Goal: Information Seeking & Learning: Learn about a topic

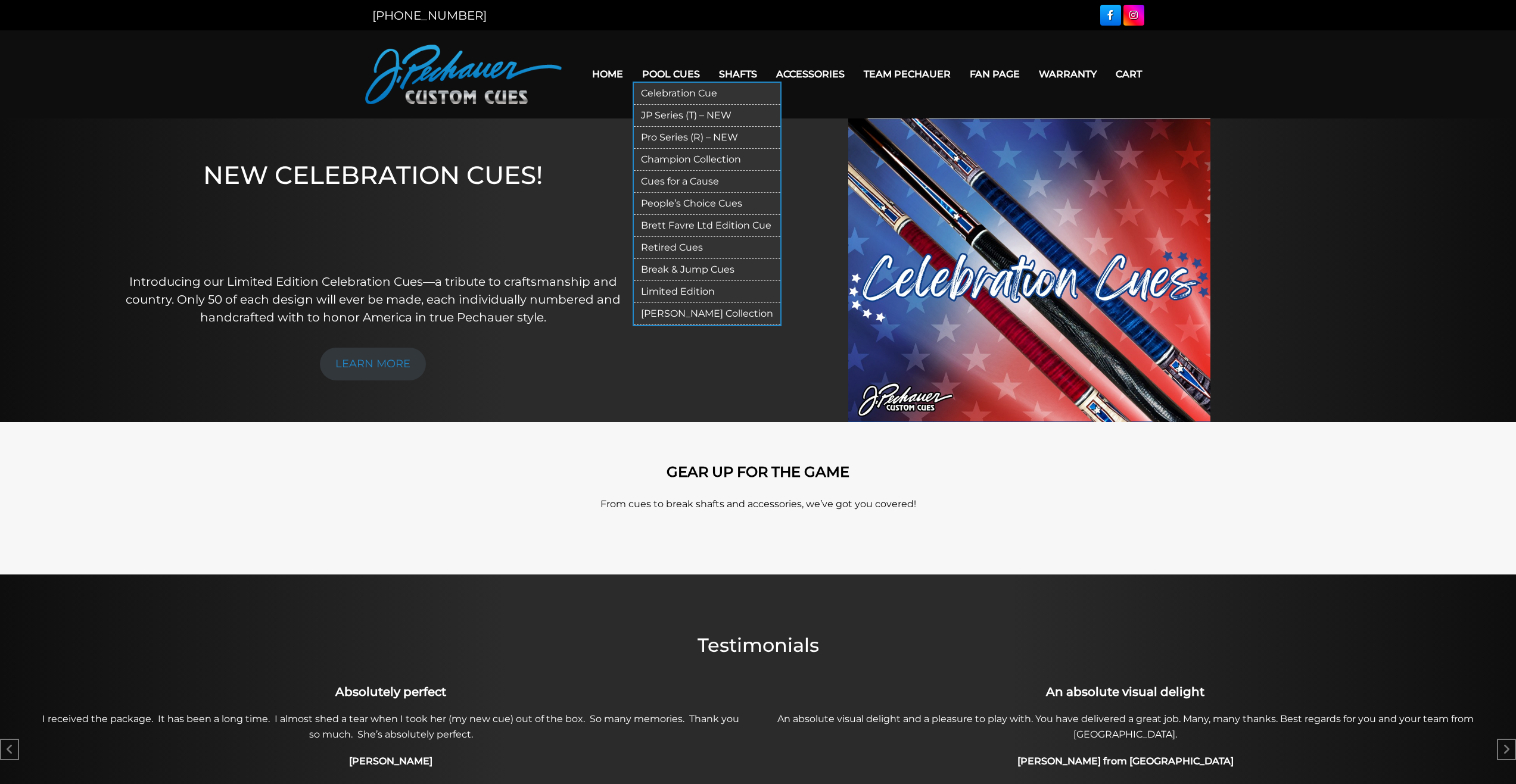
click at [714, 245] on link "Retired Cues" at bounding box center [707, 248] width 147 height 22
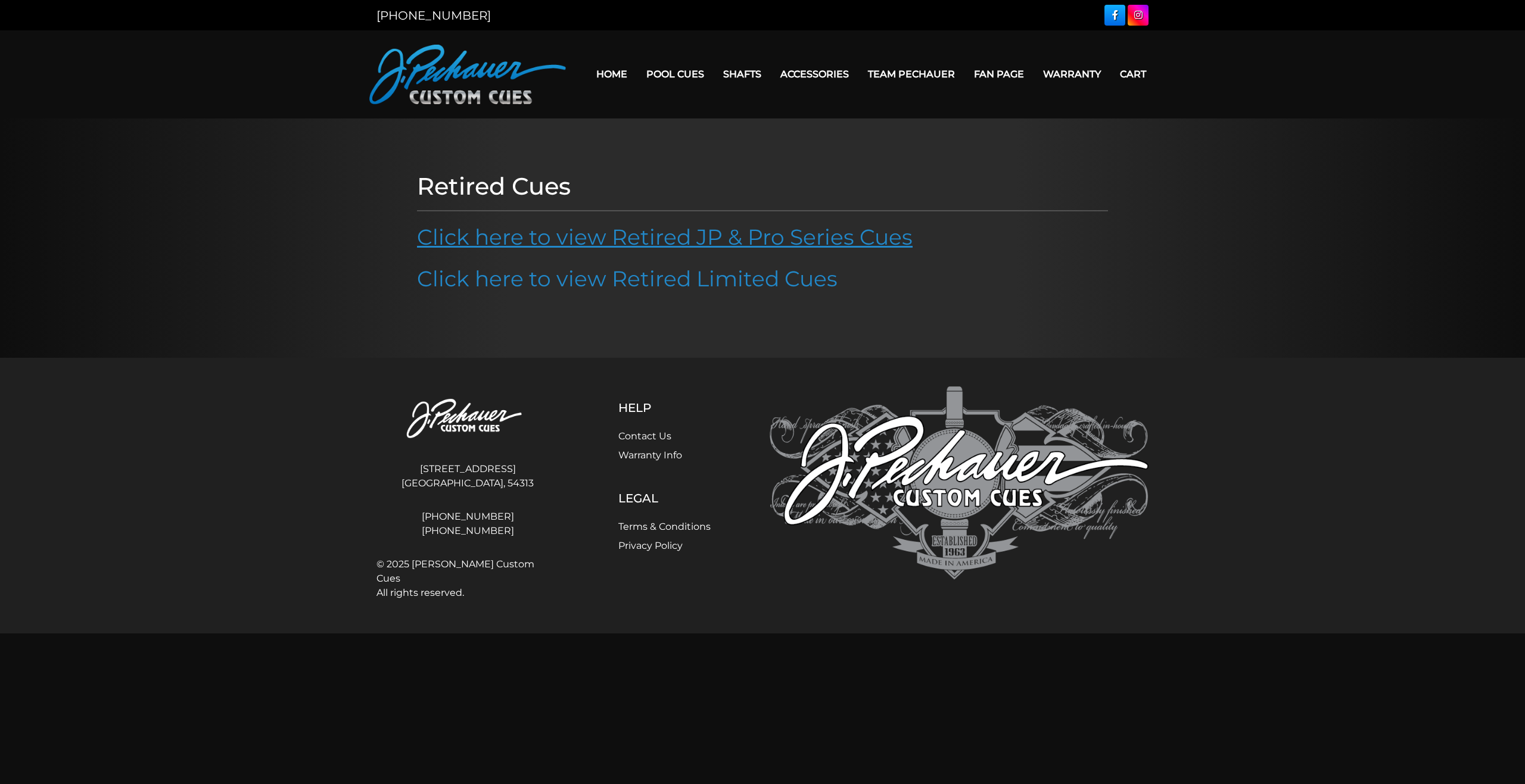
click at [715, 242] on link "Click here to view Retired JP & Pro Series Cues" at bounding box center [665, 237] width 496 height 26
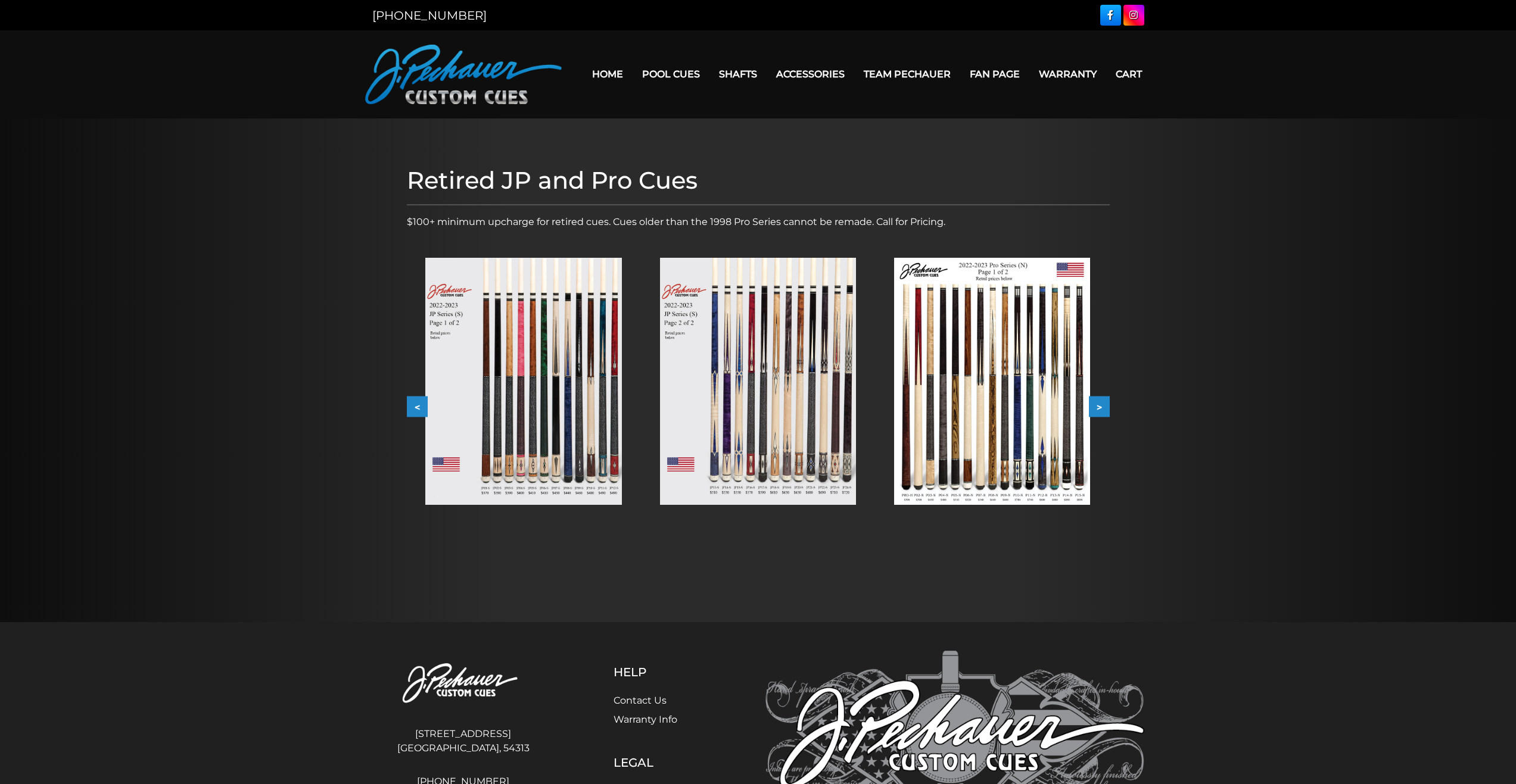
click at [1107, 402] on button ">" at bounding box center [1099, 407] width 21 height 21
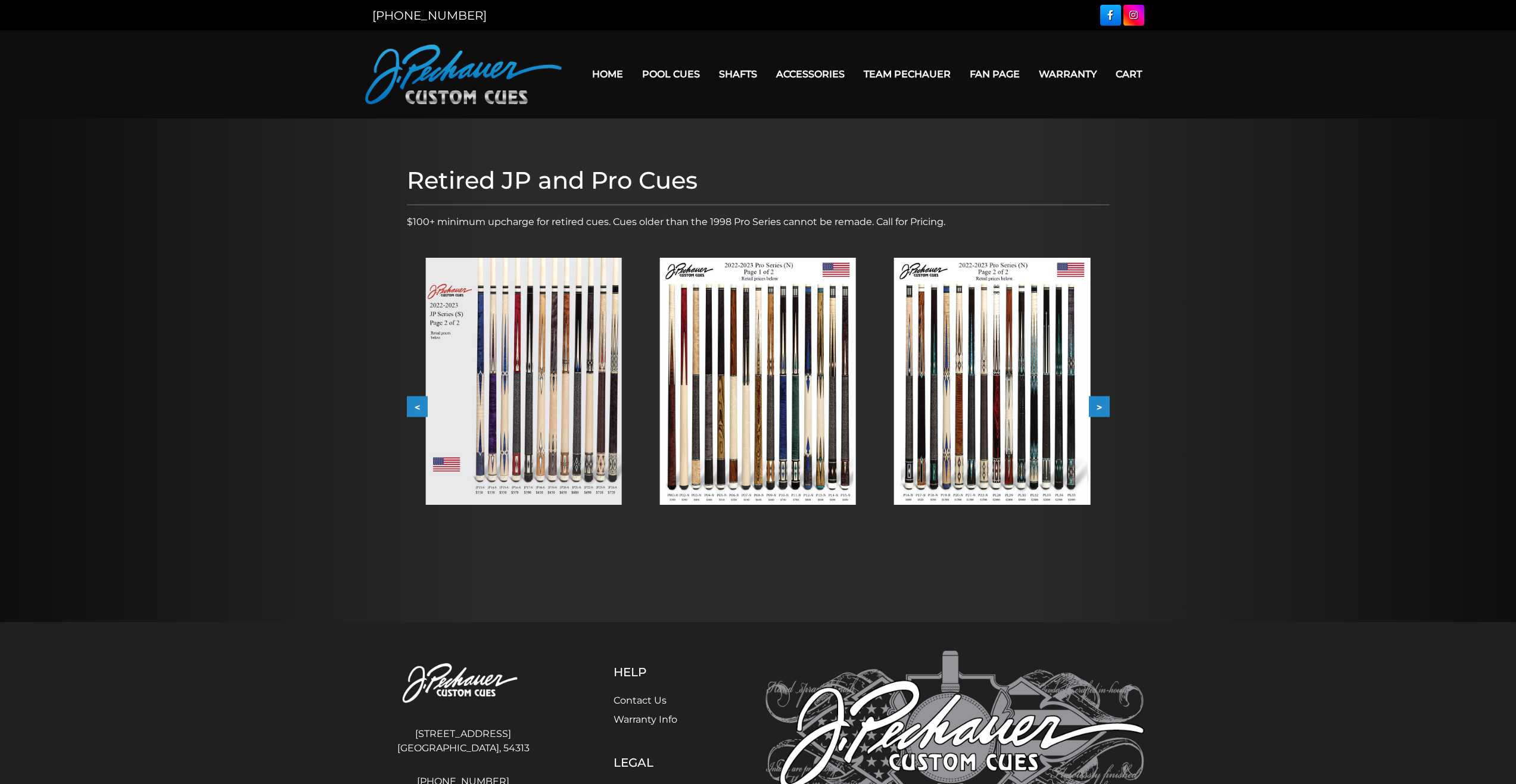
click at [1107, 402] on button ">" at bounding box center [1099, 407] width 21 height 21
click at [1106, 403] on button ">" at bounding box center [1099, 407] width 21 height 21
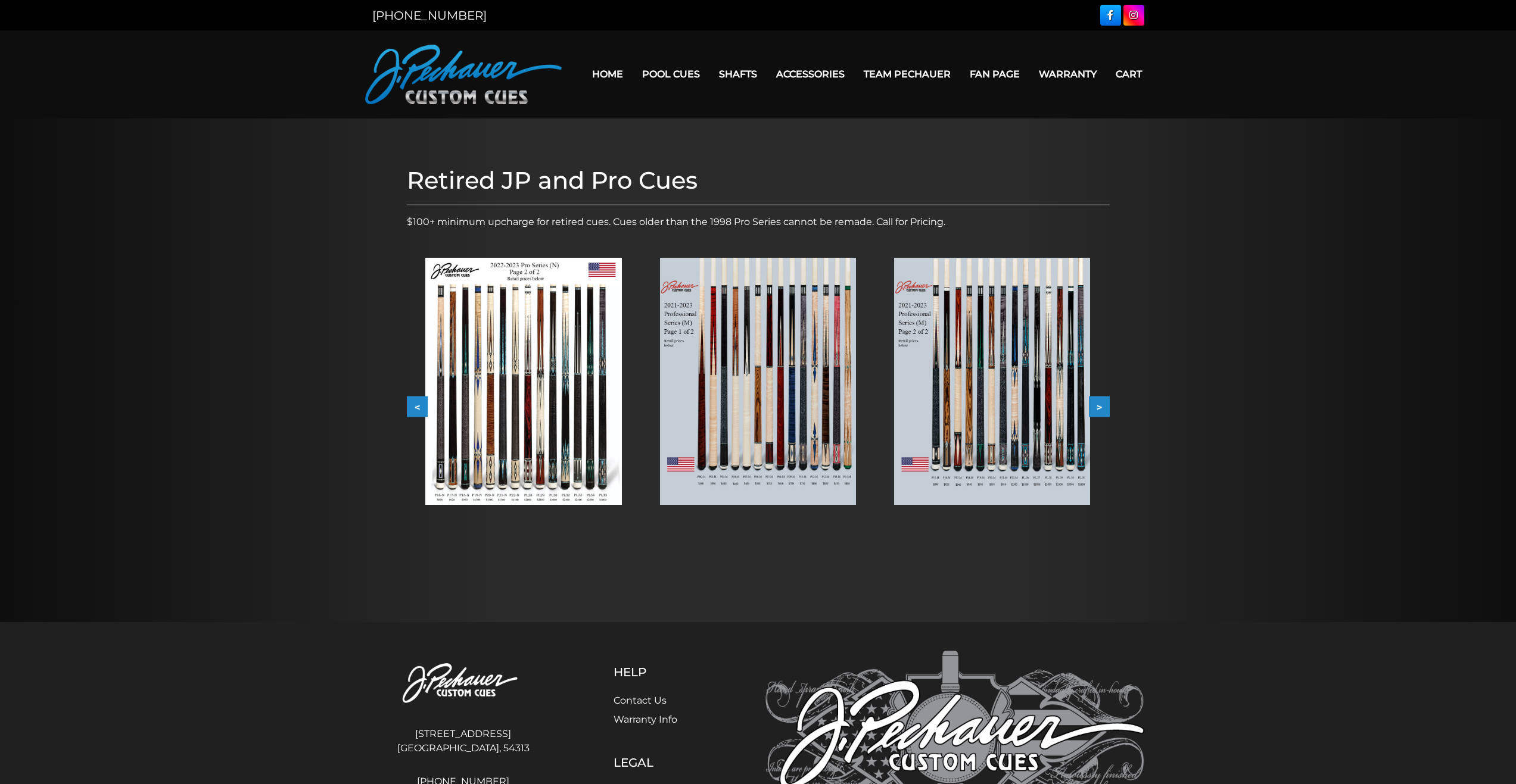
click at [1106, 403] on button ">" at bounding box center [1099, 407] width 21 height 21
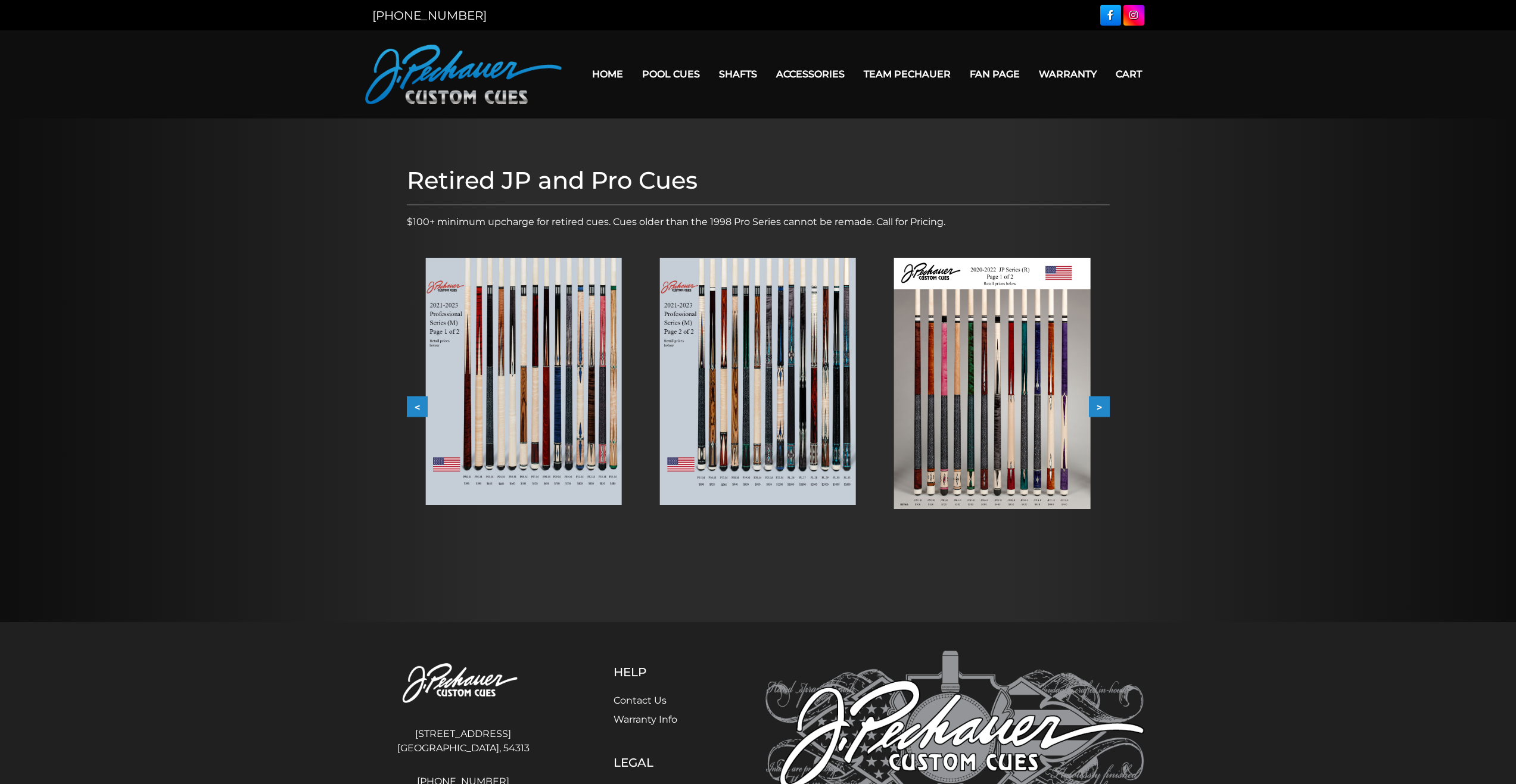
click at [1106, 403] on button ">" at bounding box center [1099, 407] width 21 height 21
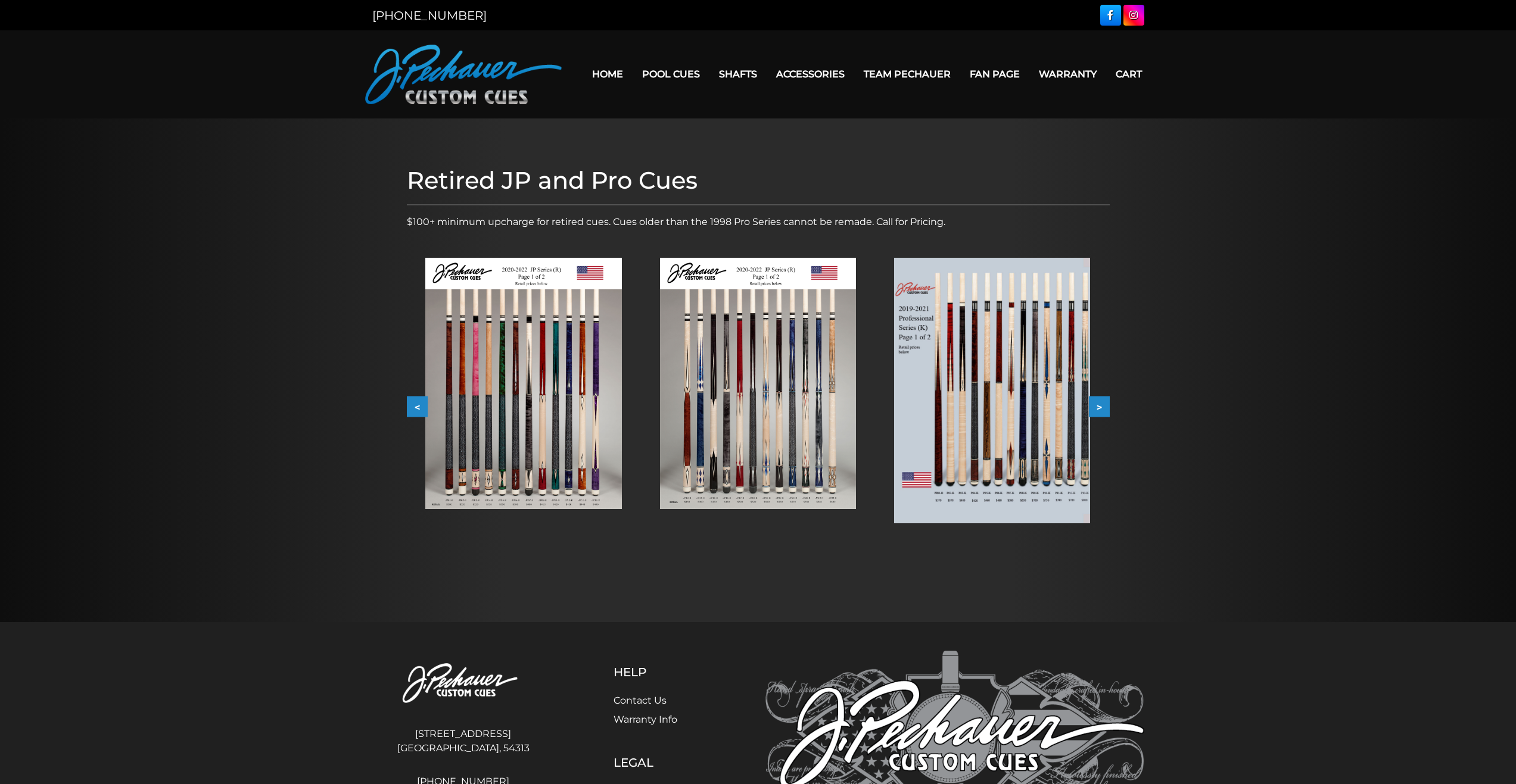
click at [1106, 403] on button ">" at bounding box center [1099, 407] width 21 height 21
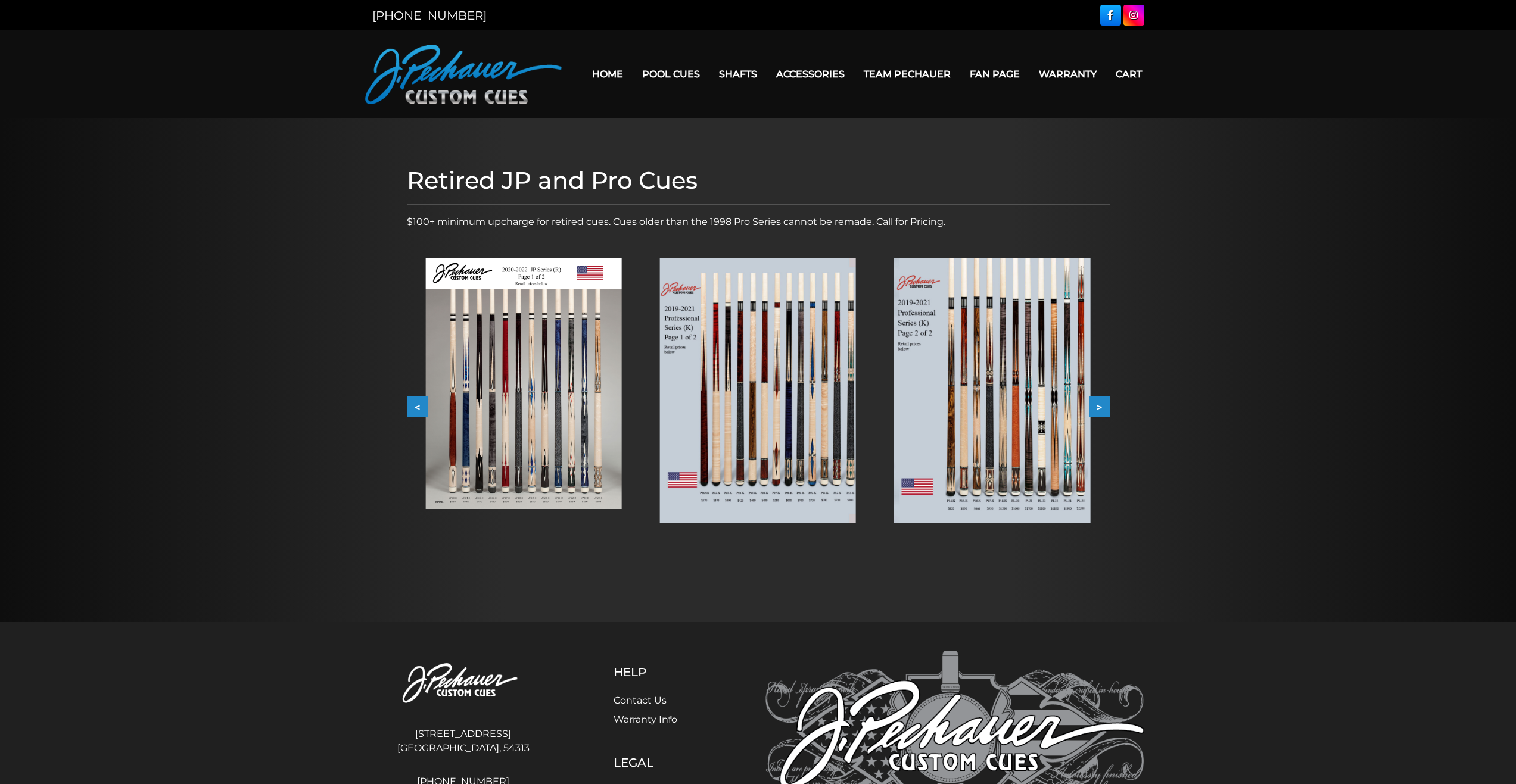
click at [600, 478] on img at bounding box center [522, 383] width 196 height 252
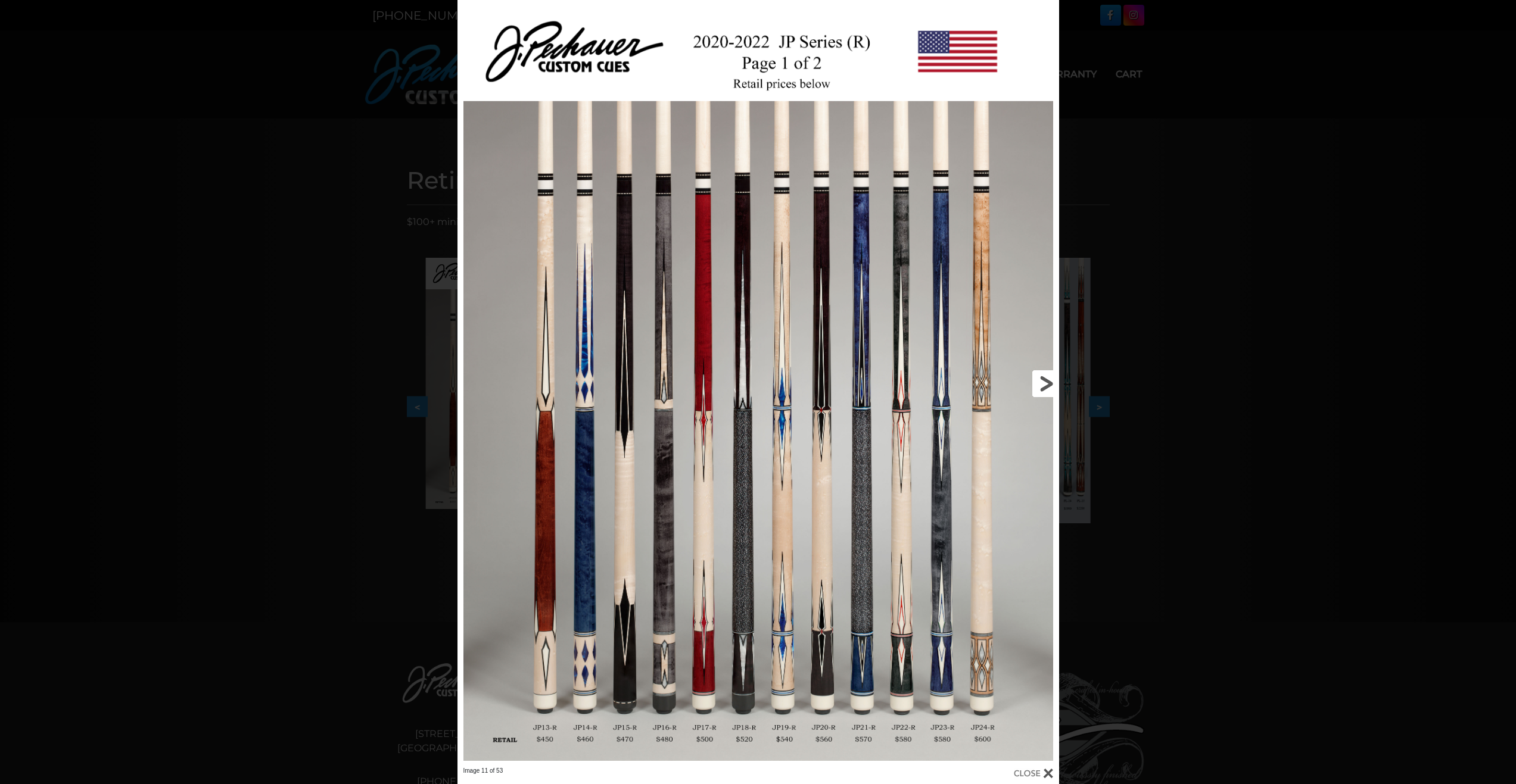
click at [1041, 371] on link at bounding box center [923, 383] width 271 height 767
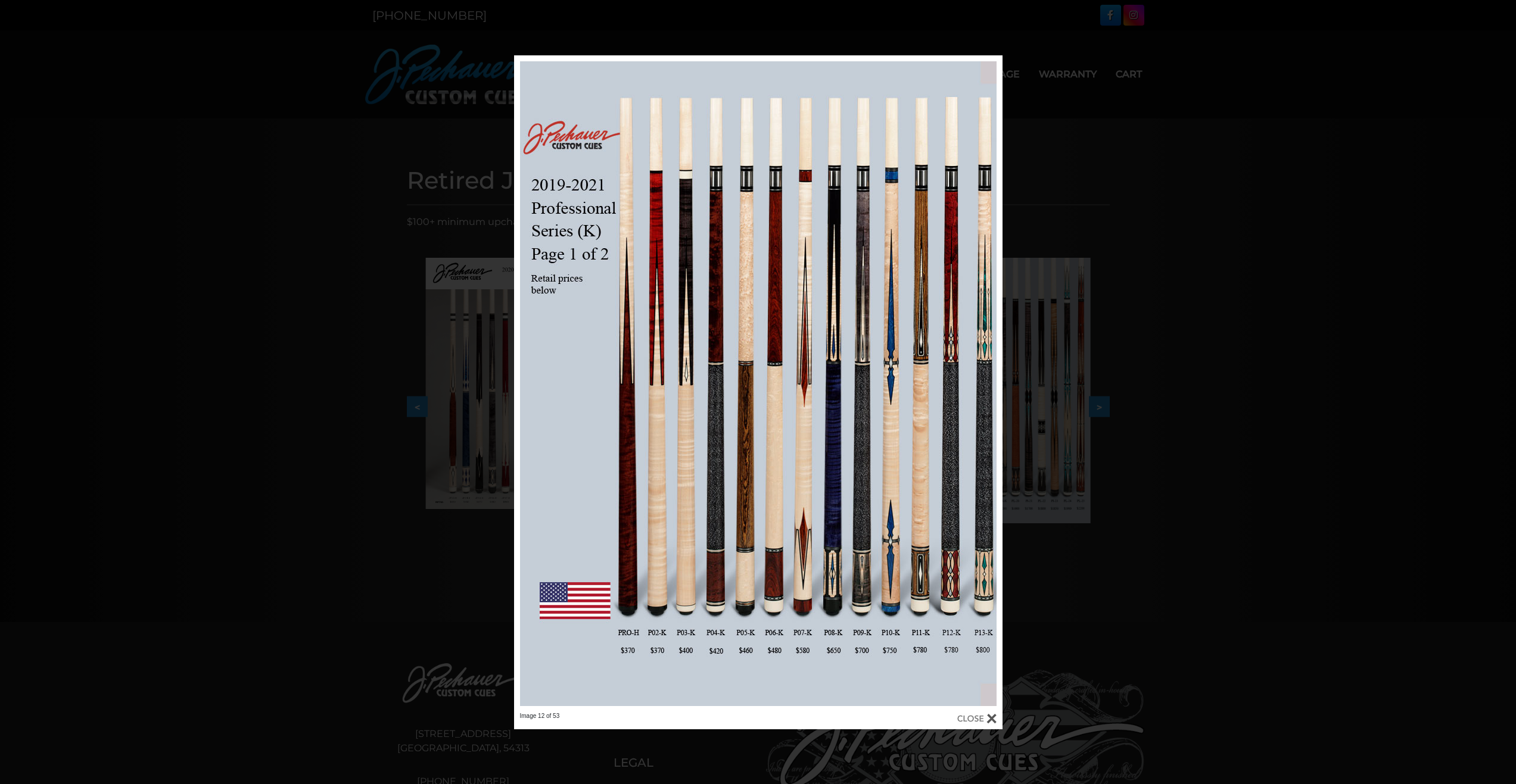
click at [1137, 420] on div "Image 12 of 53" at bounding box center [758, 392] width 1516 height 674
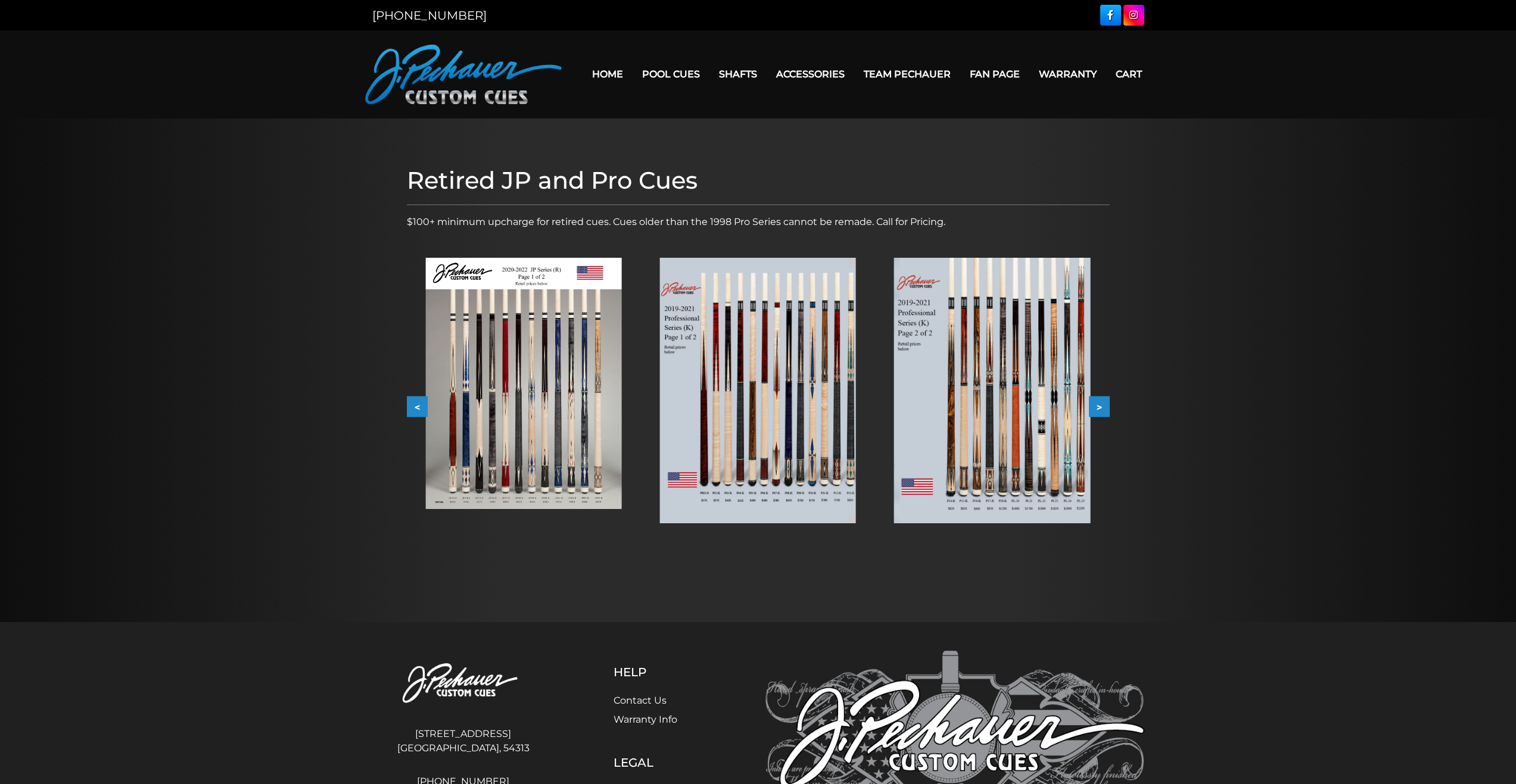
click at [564, 379] on img at bounding box center [522, 383] width 196 height 252
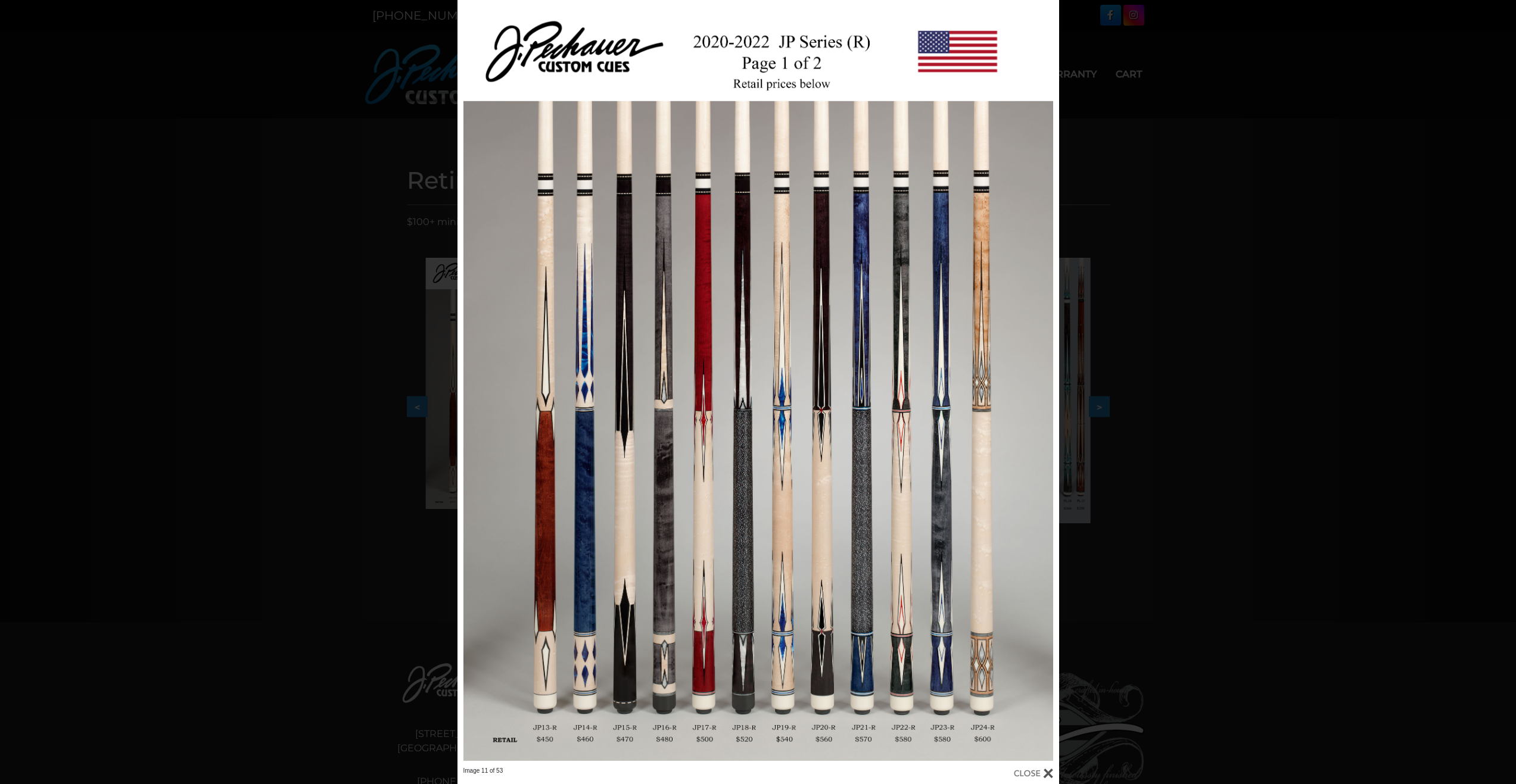
click at [1171, 373] on div "Image 11 of 53" at bounding box center [758, 392] width 1516 height 784
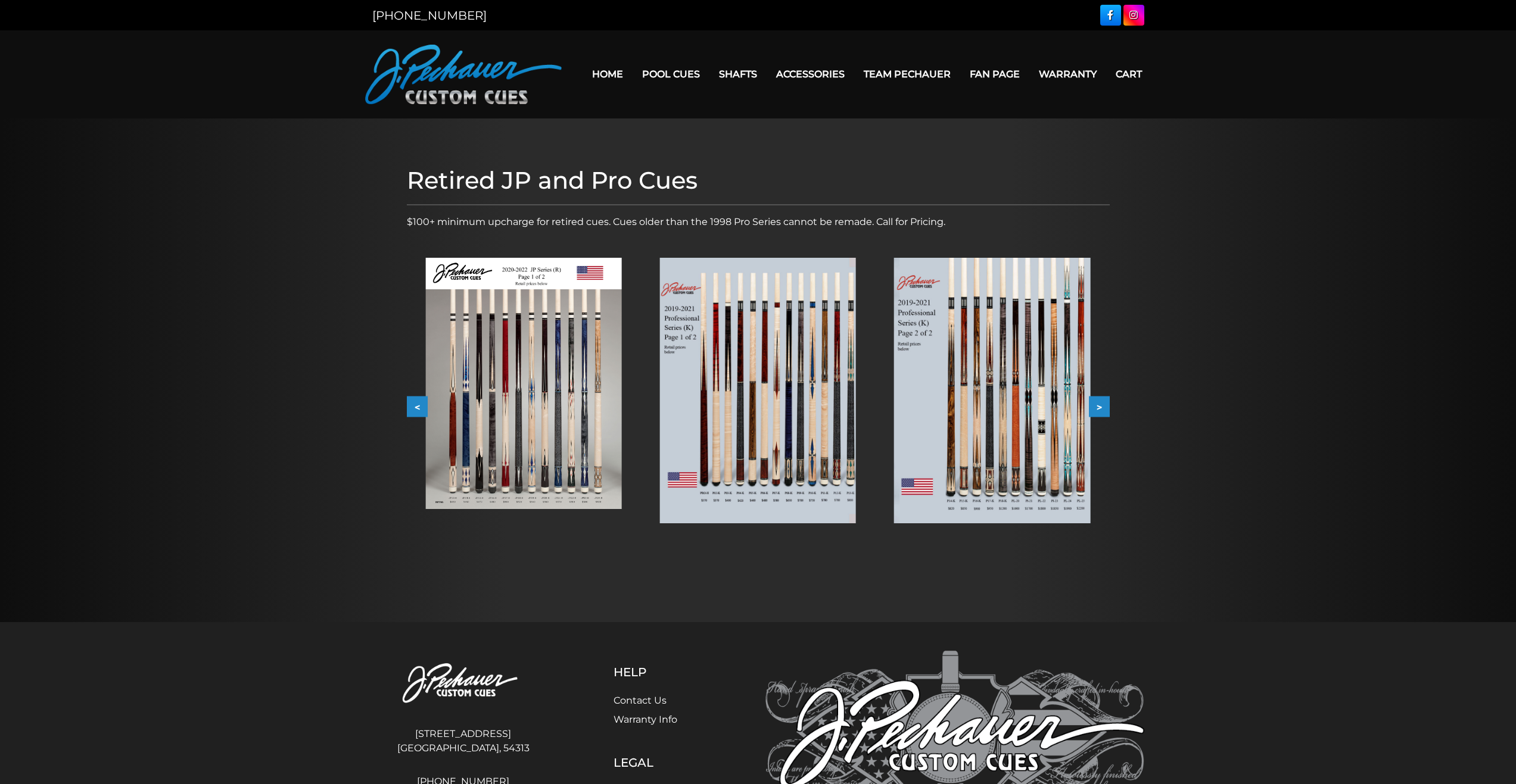
click at [1105, 410] on button ">" at bounding box center [1099, 407] width 21 height 21
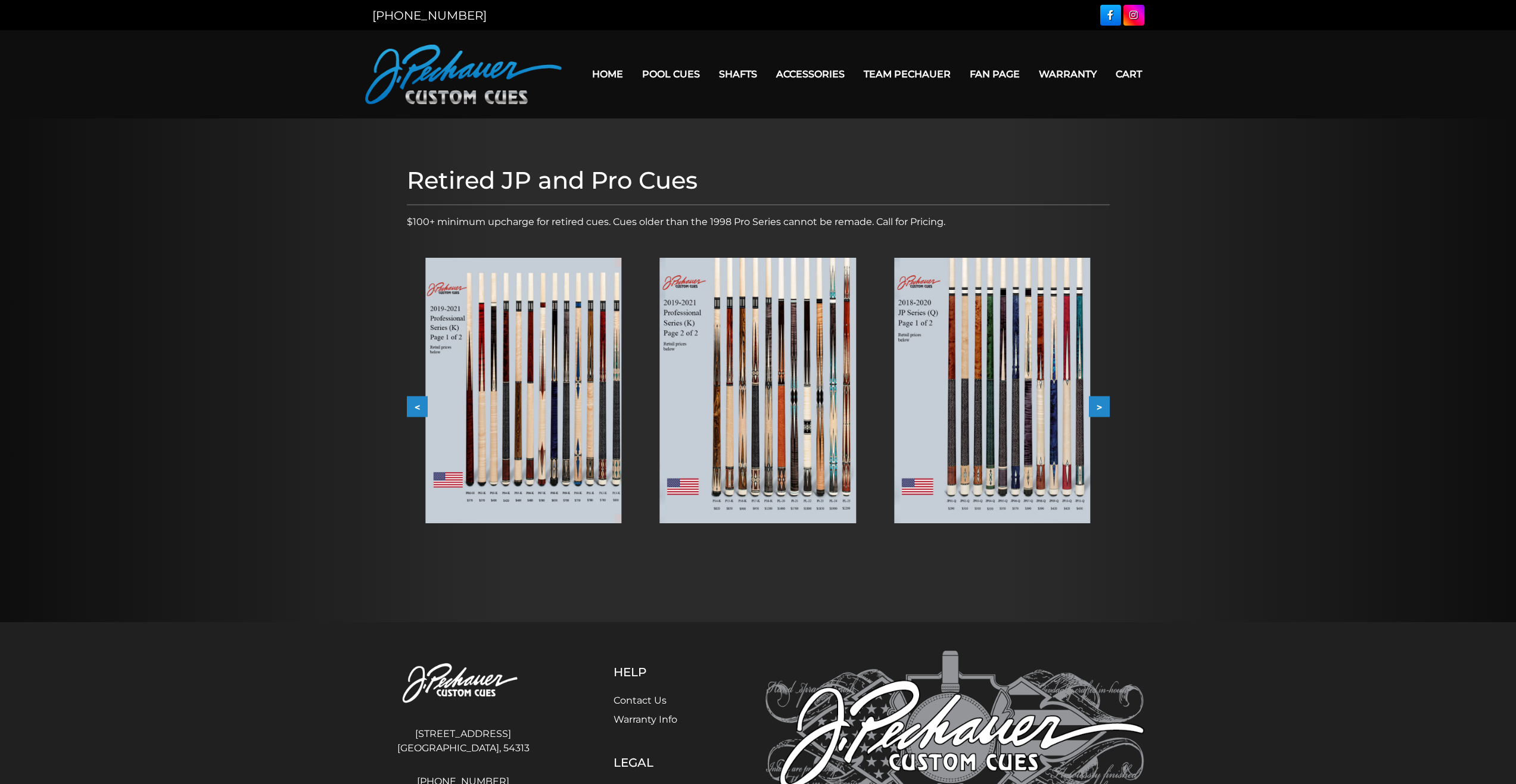
click at [1105, 410] on button ">" at bounding box center [1099, 407] width 21 height 21
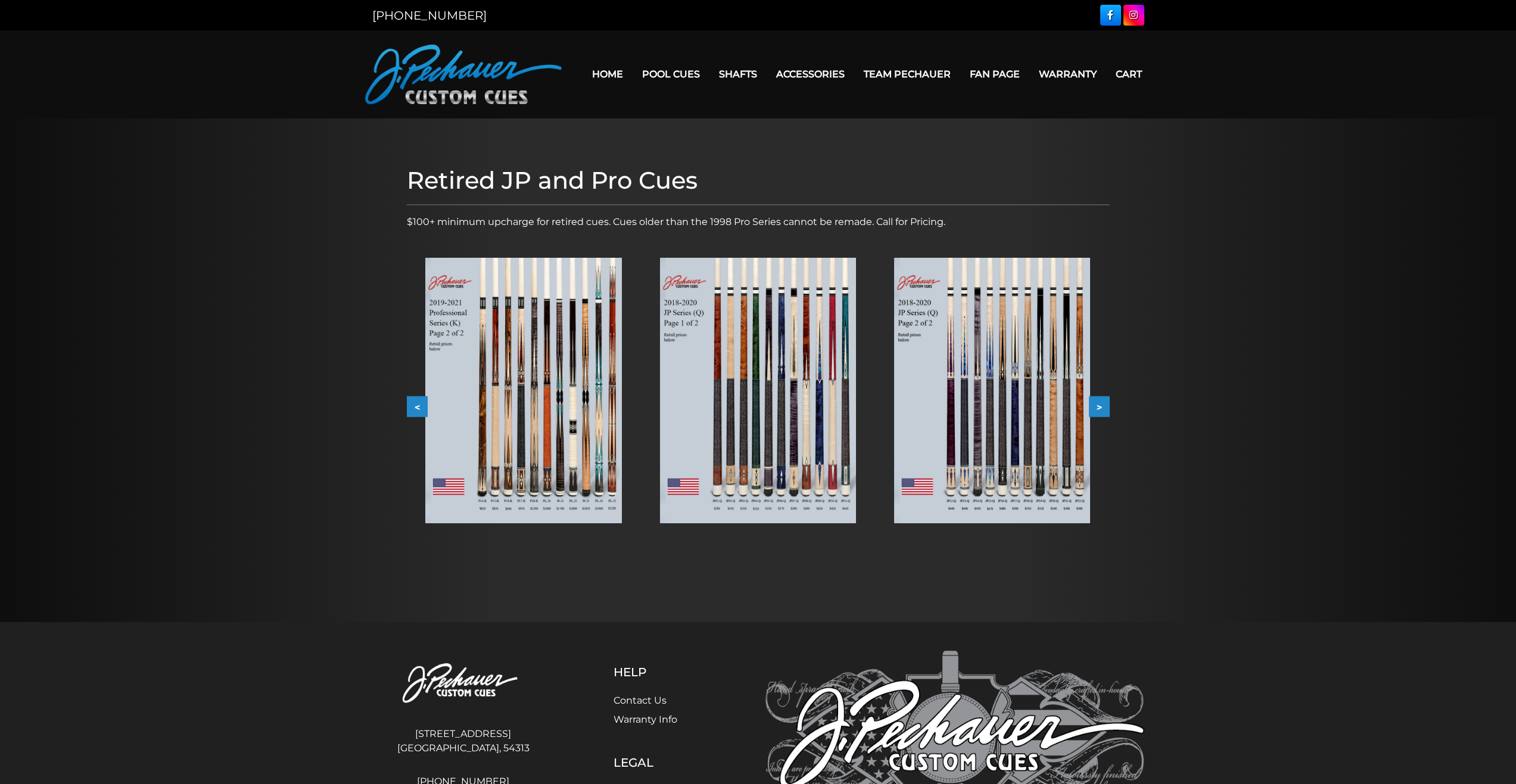
click at [1070, 445] on img at bounding box center [991, 390] width 196 height 265
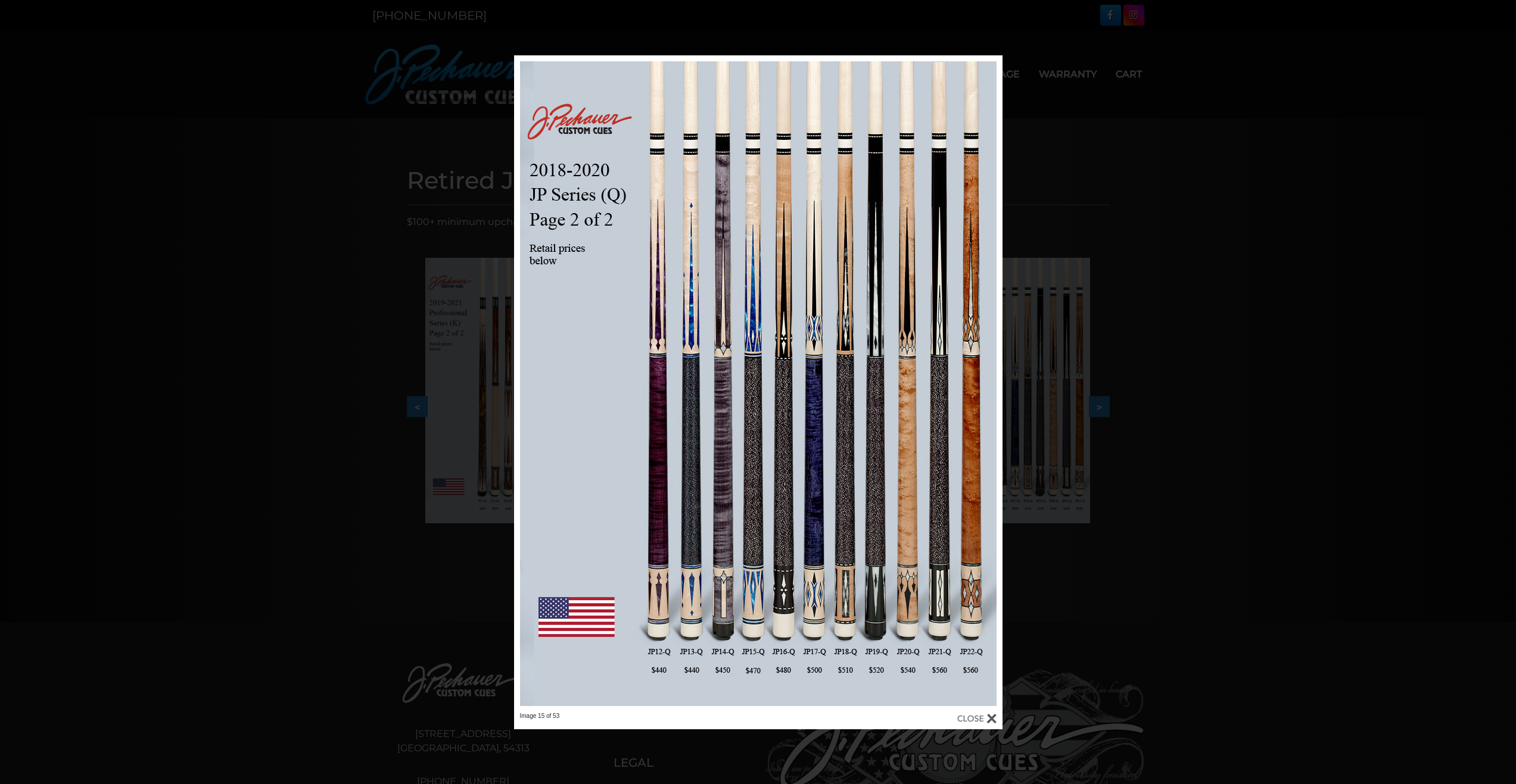
drag, startPoint x: 1070, startPoint y: 452, endPoint x: 1095, endPoint y: 476, distance: 34.7
click at [1076, 462] on div "Image 15 of 53" at bounding box center [758, 392] width 1516 height 674
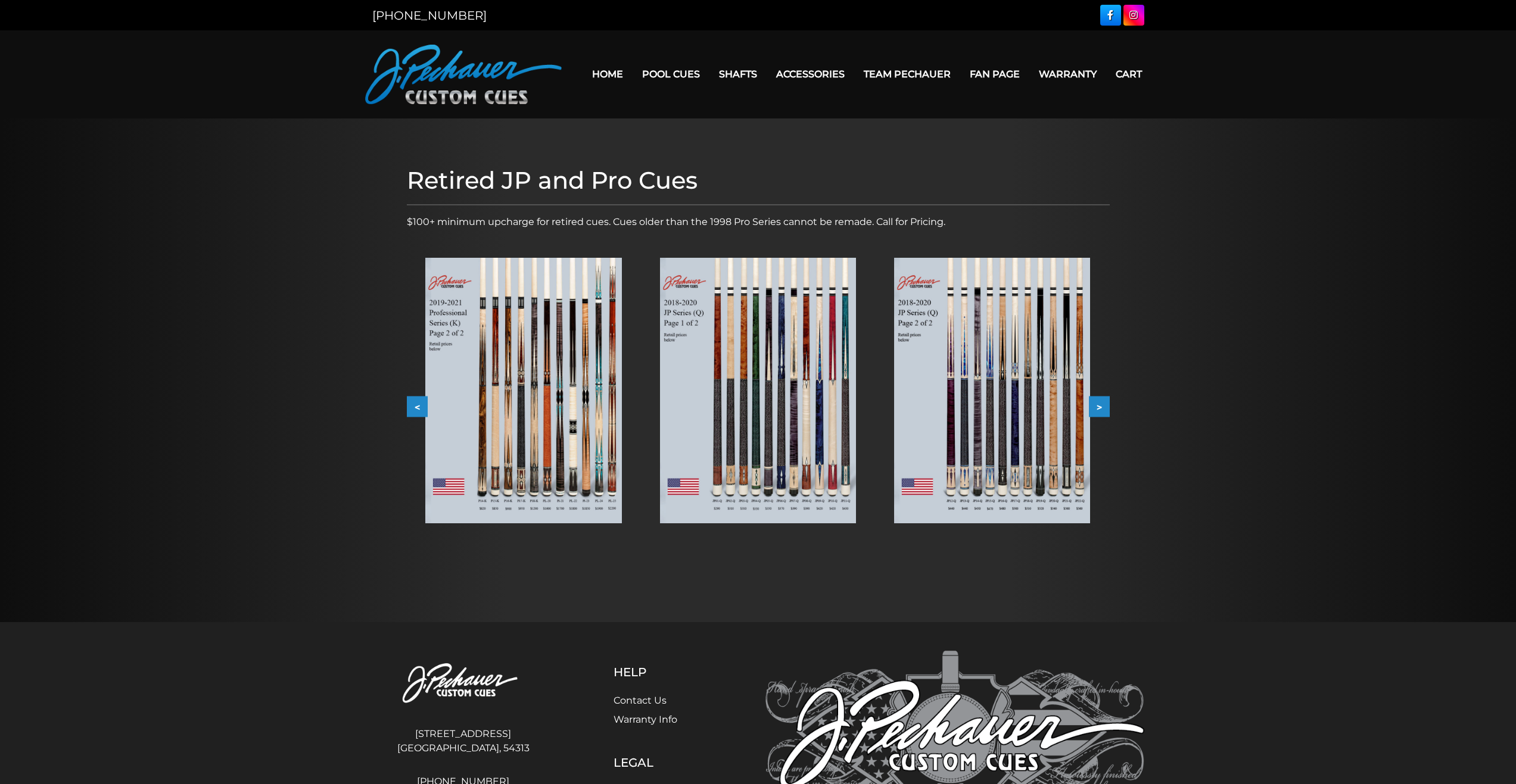
click at [989, 430] on img at bounding box center [991, 390] width 196 height 265
